Goal: Task Accomplishment & Management: Manage account settings

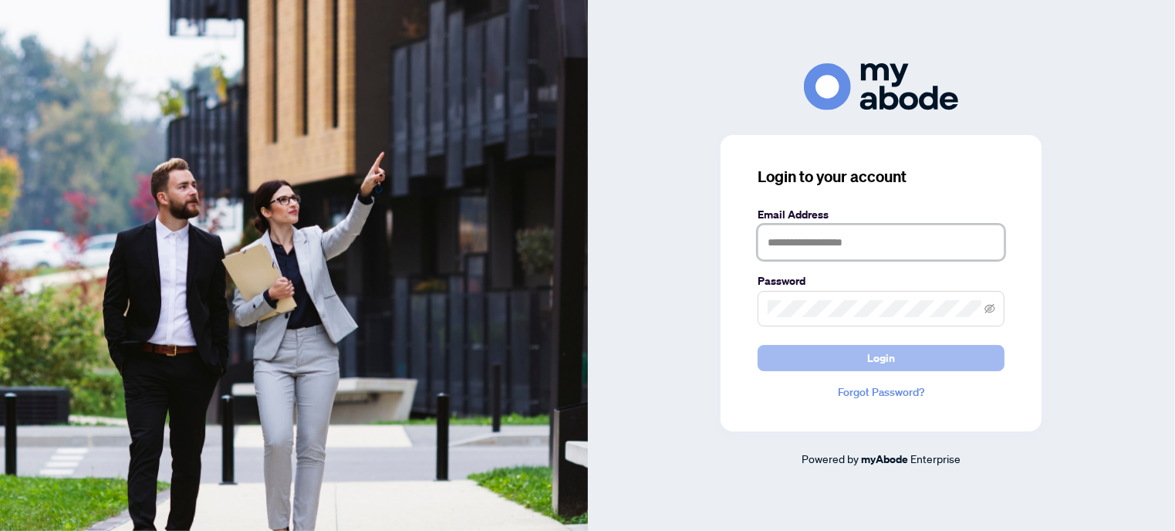
type input "**********"
click at [899, 358] on button "Login" at bounding box center [881, 358] width 247 height 26
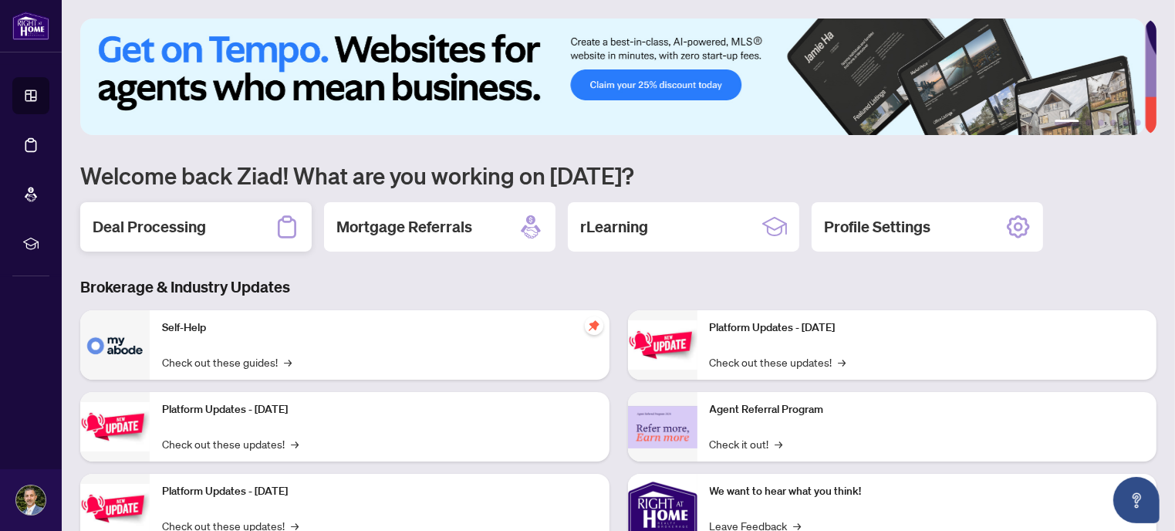
click at [205, 225] on h2 "Deal Processing" at bounding box center [149, 227] width 113 height 22
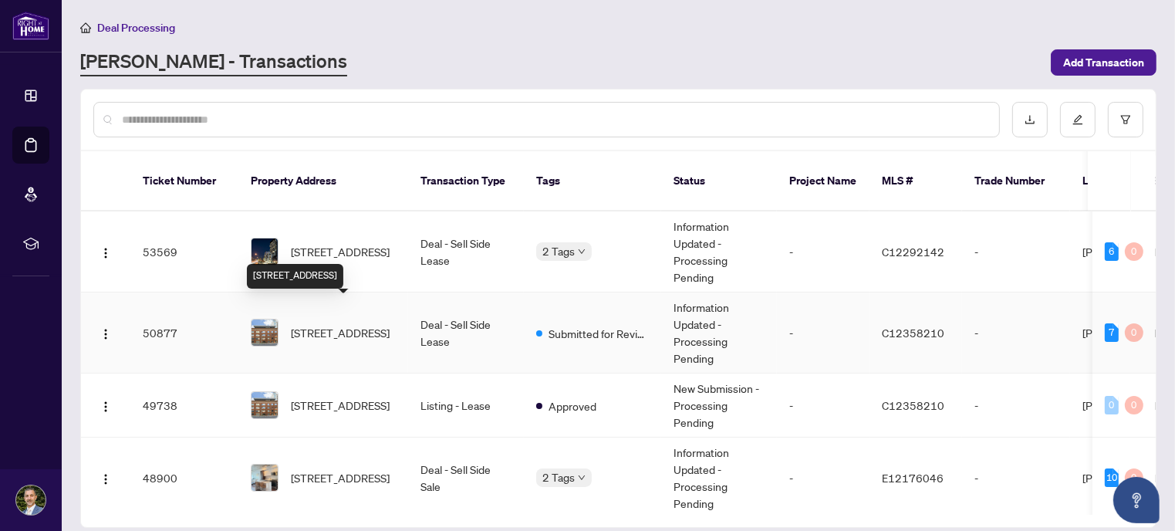
click at [354, 324] on span "106-383 Adelaide St, Toronto, Ontario M5A 1N3, Canada" at bounding box center [340, 332] width 99 height 17
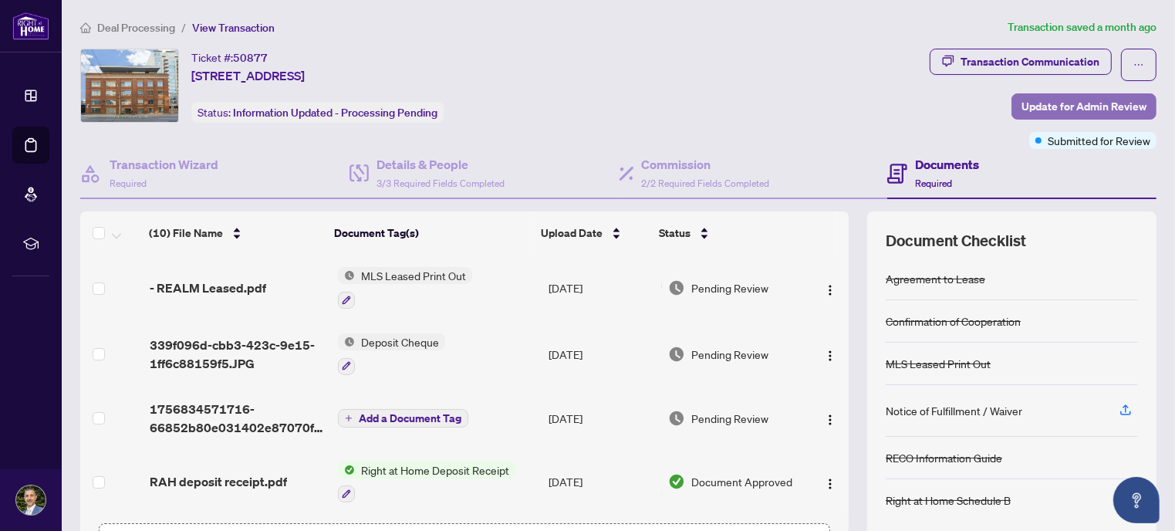
click at [1079, 107] on span "Update for Admin Review" at bounding box center [1084, 106] width 125 height 25
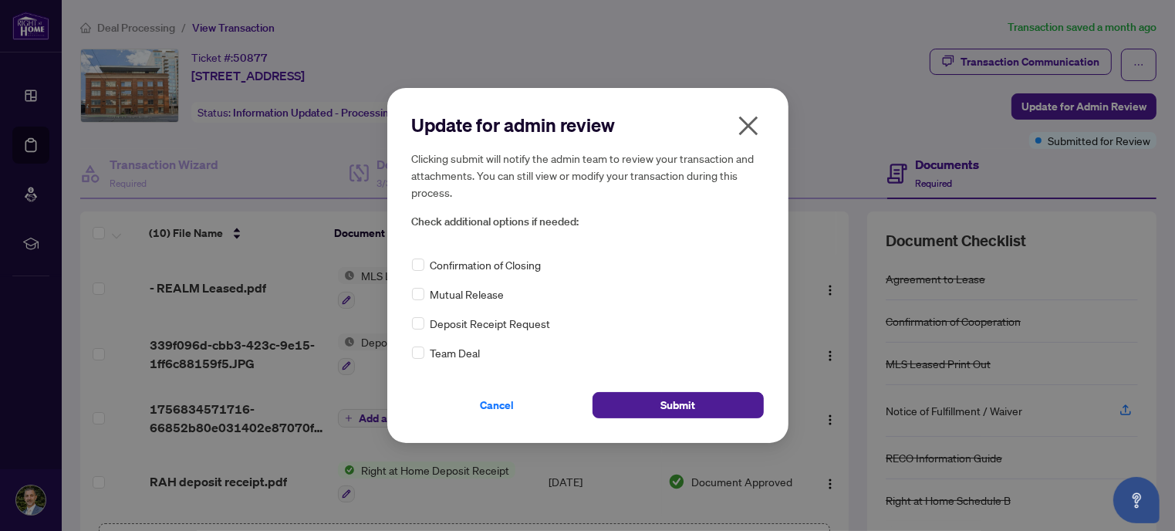
click at [511, 262] on span "Confirmation of Closing" at bounding box center [486, 264] width 111 height 17
click at [679, 405] on span "Submit" at bounding box center [678, 405] width 35 height 25
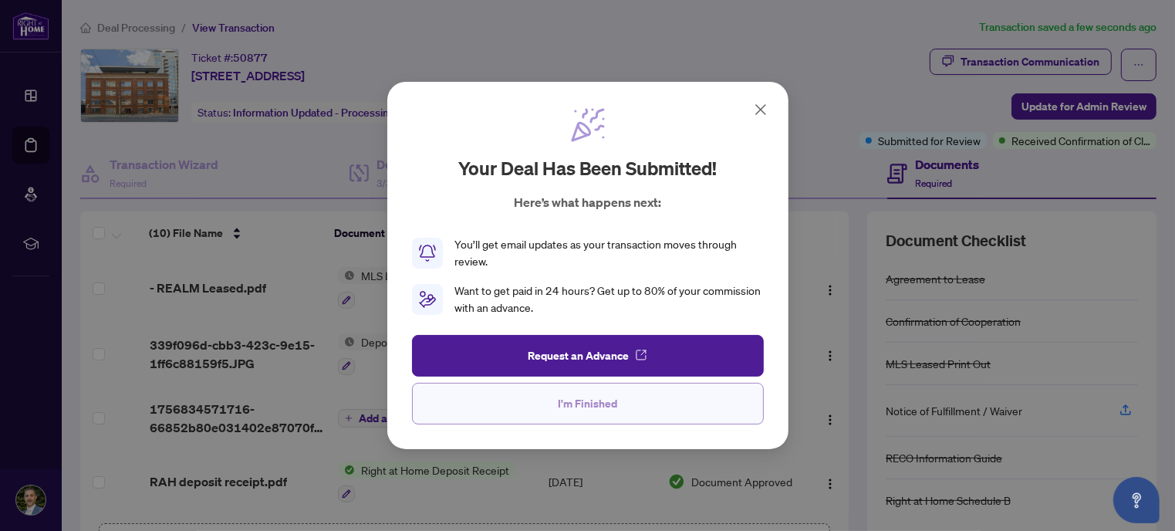
click at [589, 407] on span "I'm Finished" at bounding box center [587, 403] width 59 height 25
